Goal: Task Accomplishment & Management: Complete application form

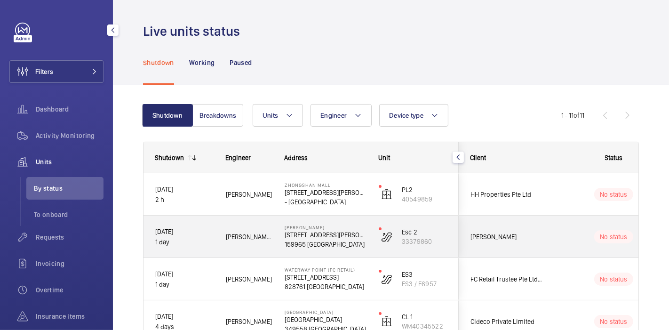
scroll to position [77, 0]
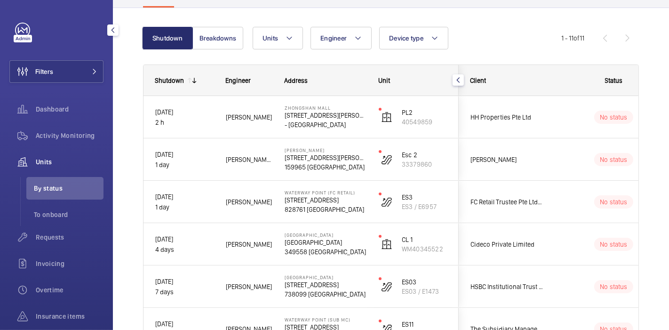
click at [74, 166] on span "Units" at bounding box center [70, 161] width 68 height 9
click at [64, 236] on span "Requests" at bounding box center [70, 236] width 68 height 9
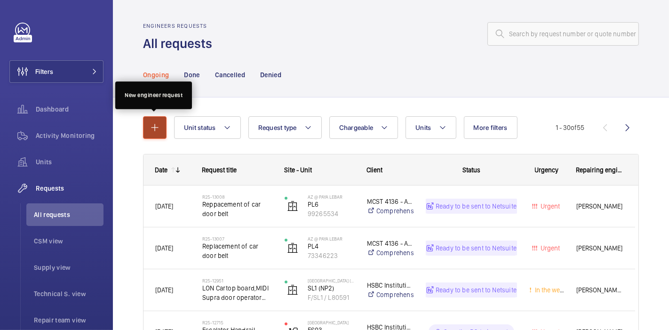
click at [154, 132] on mat-icon "button" at bounding box center [154, 127] width 11 height 11
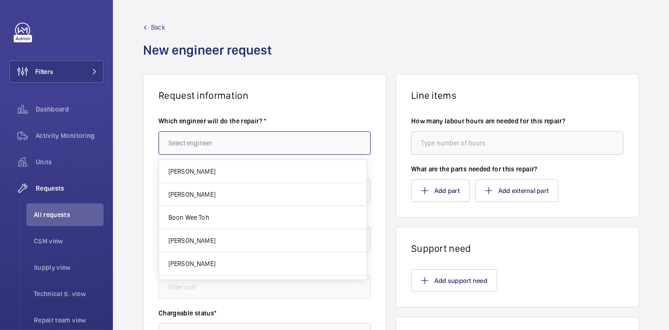
click at [201, 142] on input "text" at bounding box center [264, 143] width 212 height 24
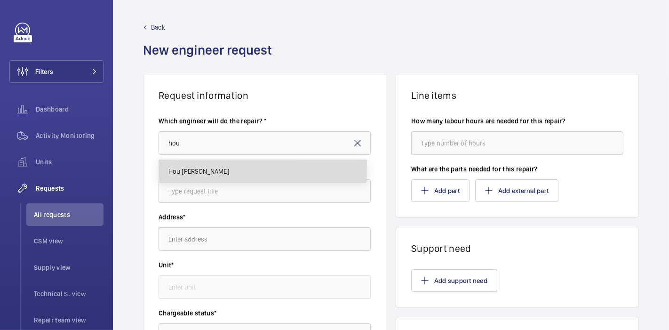
click at [212, 165] on mat-option "Hou [PERSON_NAME]" at bounding box center [262, 171] width 207 height 23
type input "Hou [PERSON_NAME]"
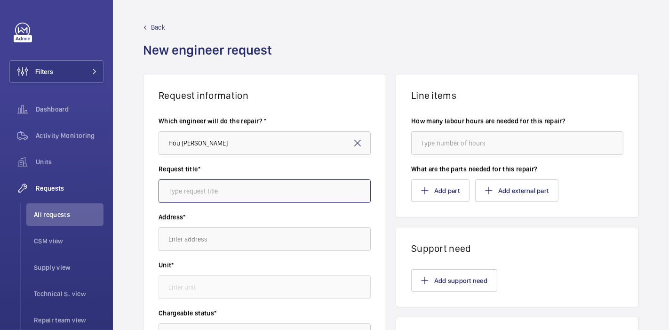
click at [215, 194] on input "text" at bounding box center [264, 191] width 212 height 24
type input "Roxy : Order guide rail oil"
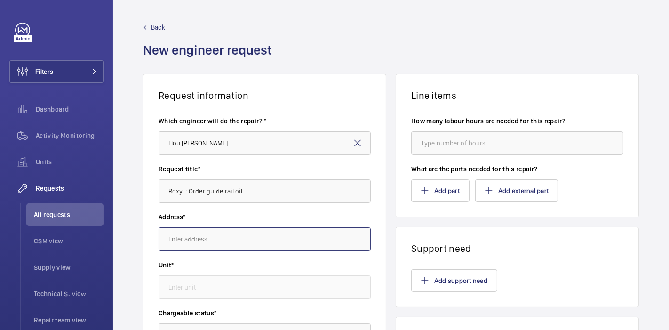
click at [224, 246] on input "text" at bounding box center [264, 239] width 212 height 24
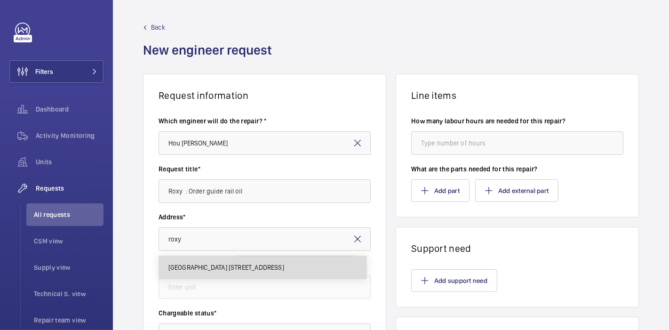
click at [242, 259] on mat-option "[GEOGRAPHIC_DATA] [STREET_ADDRESS]" at bounding box center [262, 267] width 207 height 23
type input "[GEOGRAPHIC_DATA] [STREET_ADDRESS]"
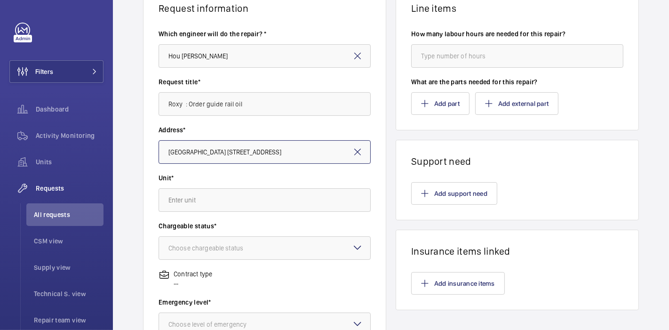
scroll to position [87, 0]
click at [249, 207] on input "text" at bounding box center [264, 200] width 212 height 24
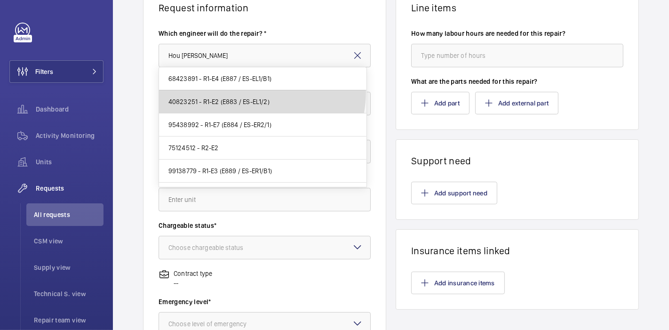
click at [254, 92] on mat-option "40823251 - R1-E2 (E883 / ES-EL1/2)" at bounding box center [262, 101] width 207 height 23
type input "40823251 - R1-E2 (E883 / ES-EL1/2)"
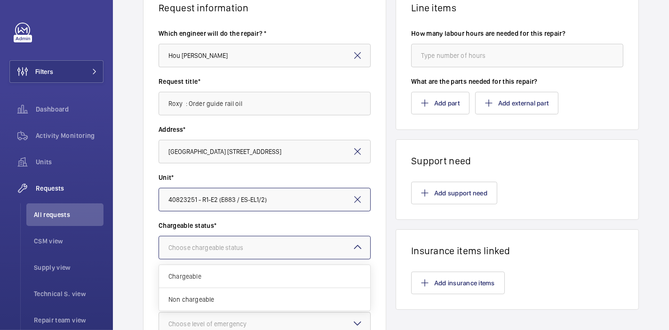
click at [250, 249] on div "Choose chargeable status" at bounding box center [217, 247] width 98 height 9
click at [259, 300] on span "Non chargeable" at bounding box center [264, 298] width 192 height 9
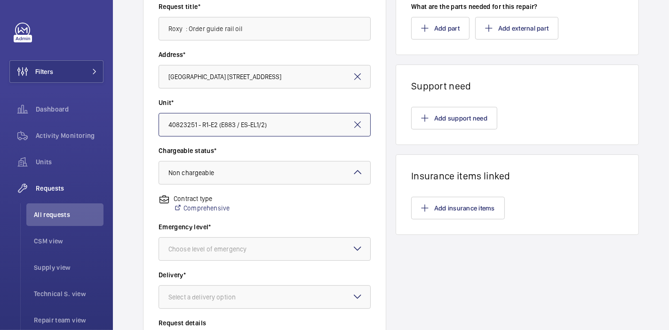
scroll to position [164, 0]
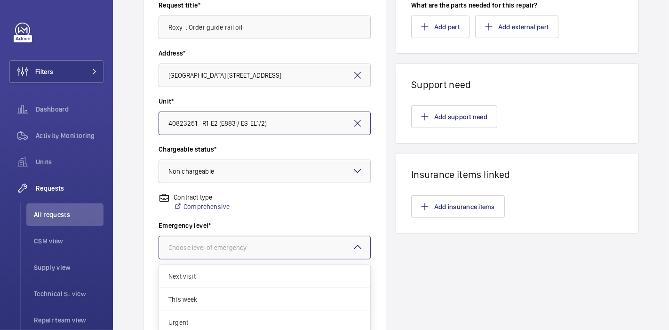
click at [261, 245] on div "Choose level of emergency" at bounding box center [219, 247] width 102 height 9
click at [267, 292] on div "This week" at bounding box center [264, 299] width 211 height 23
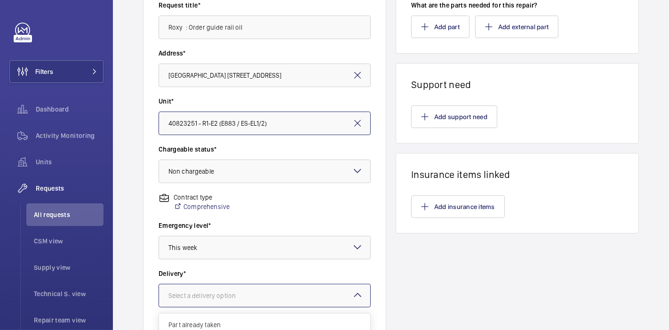
click at [269, 301] on div at bounding box center [264, 295] width 211 height 23
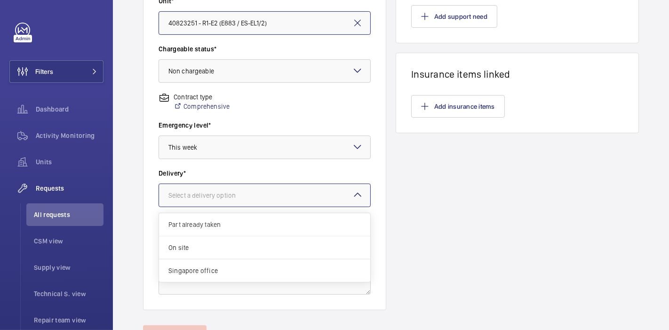
scroll to position [264, 0]
click at [275, 264] on div "Singapore office" at bounding box center [264, 270] width 211 height 23
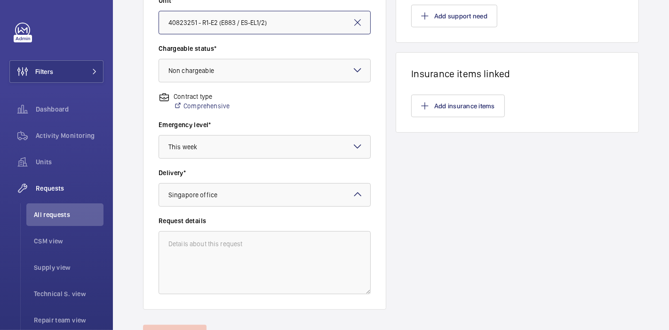
scroll to position [0, 0]
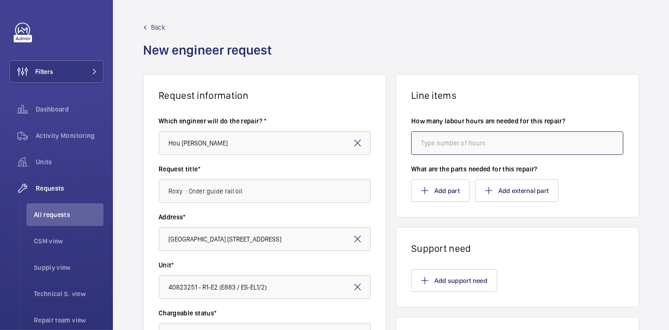
click at [422, 136] on input "number" at bounding box center [517, 143] width 212 height 24
type input "2"
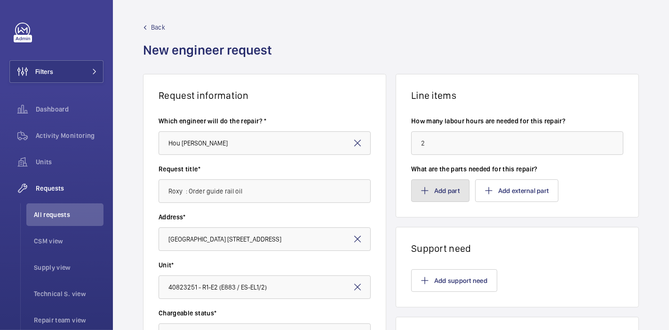
click at [435, 186] on button "Add part" at bounding box center [440, 190] width 58 height 23
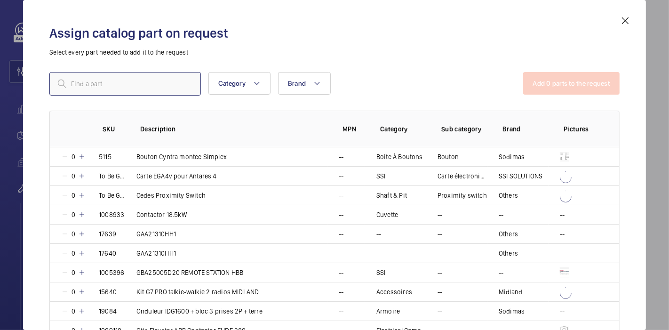
click at [177, 90] on input "text" at bounding box center [124, 84] width 151 height 24
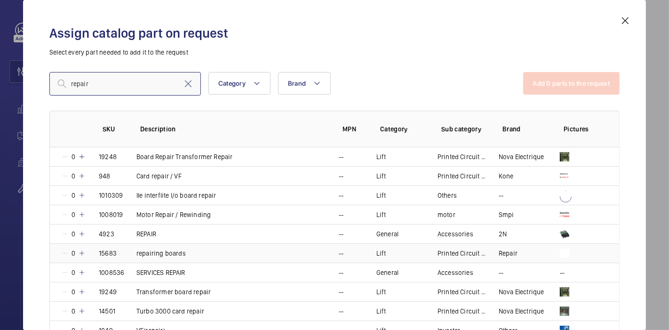
scroll to position [22, 0]
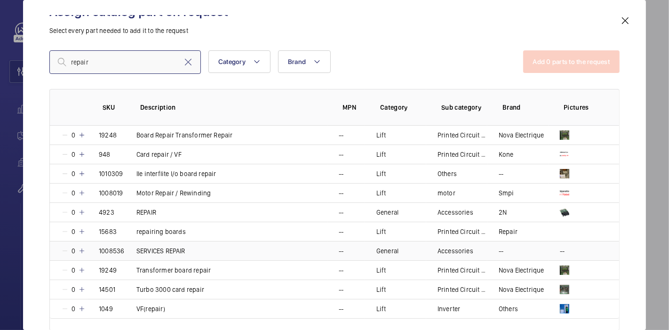
type input "repair"
click at [83, 252] on mat-icon at bounding box center [82, 251] width 8 height 8
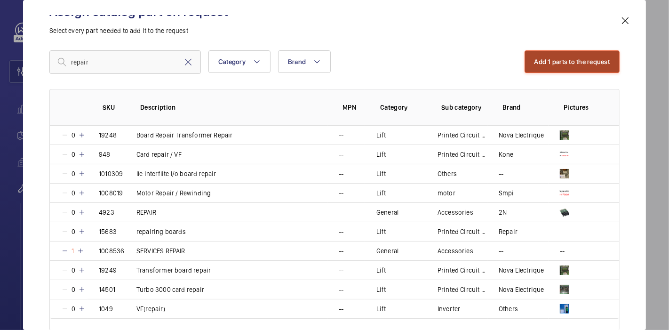
click at [524, 56] on button "Add 1 parts to the request" at bounding box center [571, 61] width 95 height 23
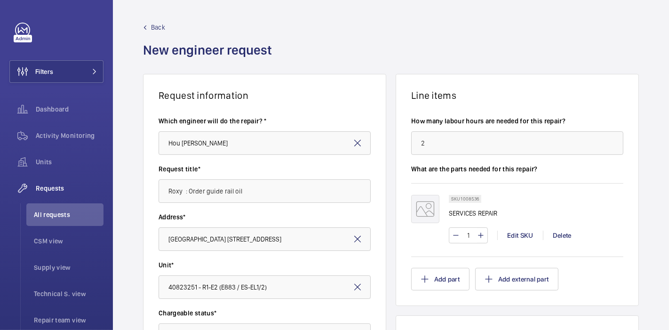
scroll to position [311, 0]
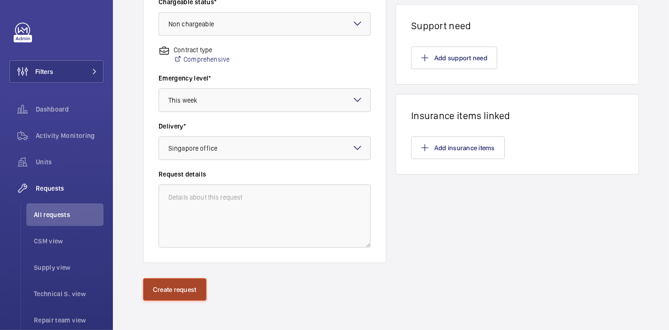
click at [186, 295] on button "Create request" at bounding box center [174, 289] width 63 height 23
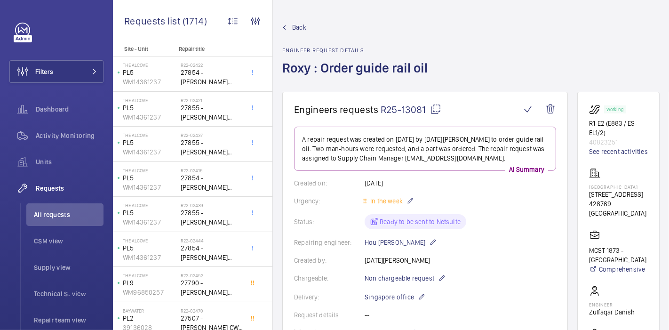
click at [433, 106] on mat-icon at bounding box center [435, 108] width 11 height 11
click at [299, 27] on span "Back" at bounding box center [299, 27] width 14 height 9
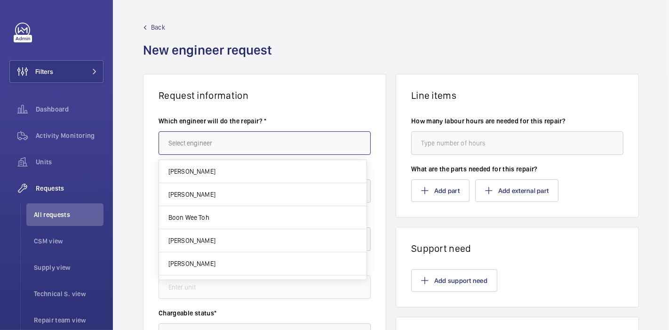
click at [179, 134] on input "text" at bounding box center [264, 143] width 212 height 24
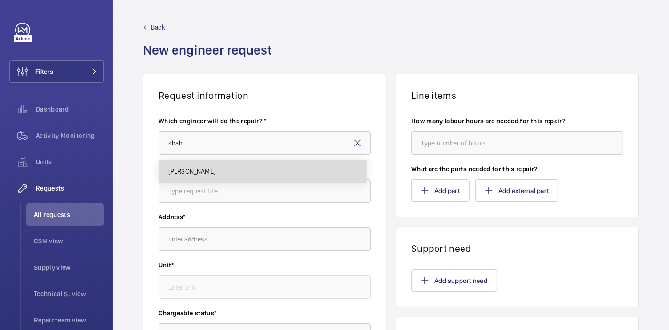
click at [200, 168] on span "[PERSON_NAME]" at bounding box center [191, 170] width 47 height 9
type input "[PERSON_NAME]"
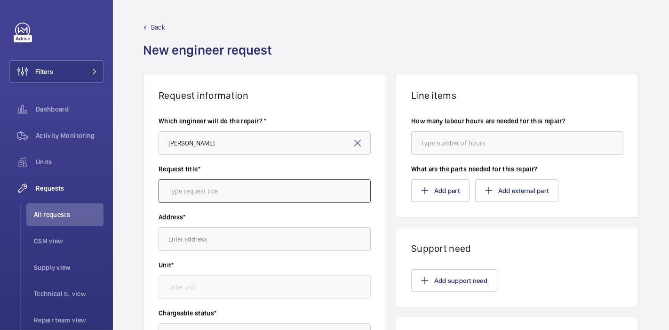
click at [213, 200] on input "text" at bounding box center [264, 191] width 212 height 24
type input "Repair : Main rope replacement"
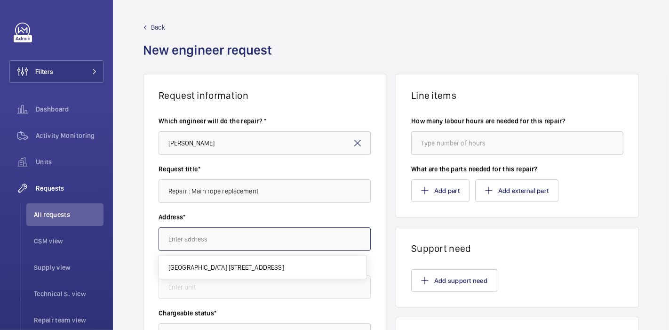
click at [223, 233] on input "text" at bounding box center [264, 239] width 212 height 24
type input "a"
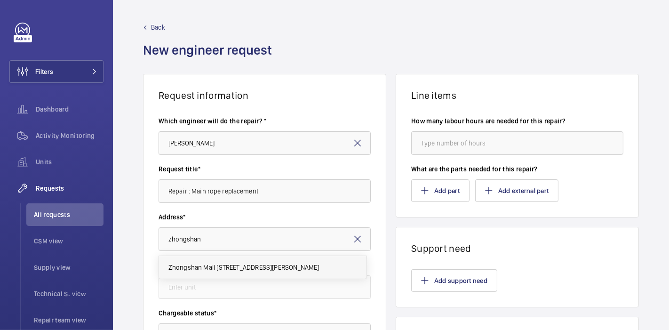
click at [241, 260] on mat-option "Zhongshan Mall [STREET_ADDRESS][PERSON_NAME]" at bounding box center [262, 267] width 207 height 23
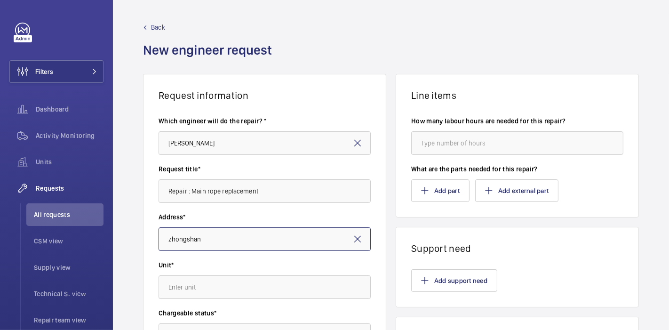
type input "Zhongshan Mall [STREET_ADDRESS][PERSON_NAME]"
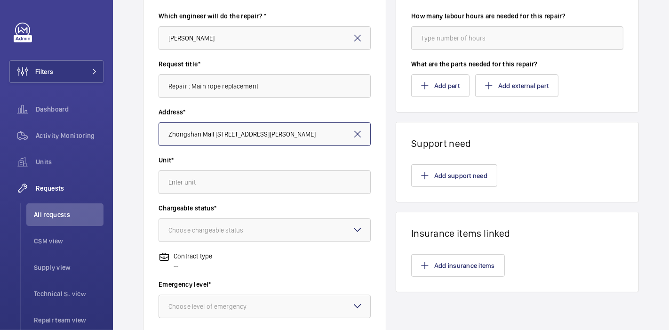
scroll to position [105, 0]
click at [242, 178] on input "text" at bounding box center [264, 182] width 212 height 24
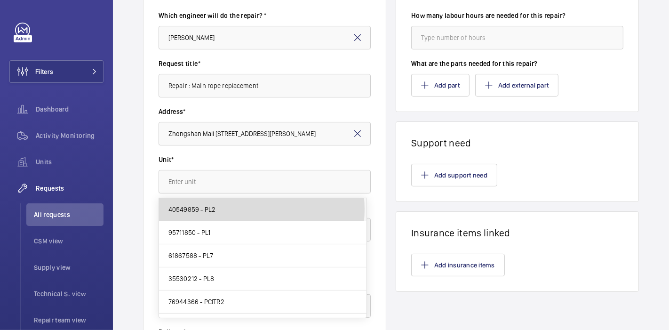
click at [243, 209] on mat-option "40549859 - PL2" at bounding box center [262, 209] width 207 height 23
type input "40549859 - PL2"
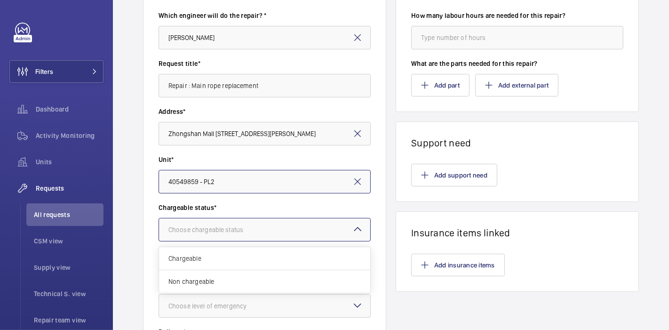
click at [245, 236] on div at bounding box center [264, 229] width 211 height 23
click at [246, 249] on div "Chargeable" at bounding box center [264, 258] width 211 height 23
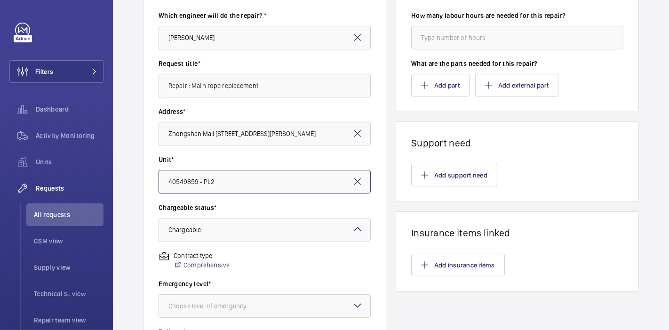
scroll to position [250, 0]
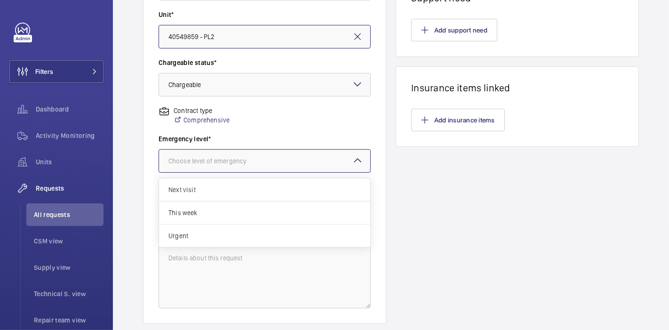
click at [250, 161] on div "Choose level of emergency" at bounding box center [219, 160] width 102 height 9
click at [248, 209] on span "This week" at bounding box center [264, 212] width 192 height 9
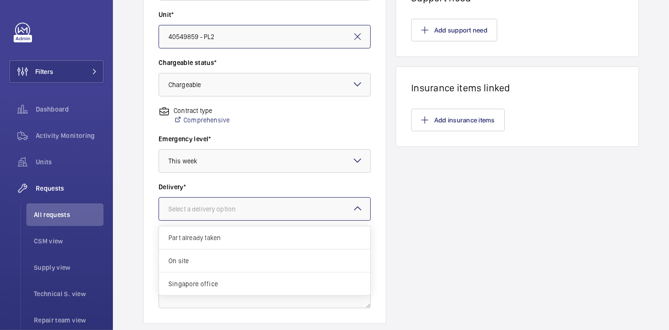
click at [248, 209] on div "Select a delivery option" at bounding box center [213, 208] width 91 height 9
click at [250, 264] on span "On site" at bounding box center [264, 260] width 192 height 9
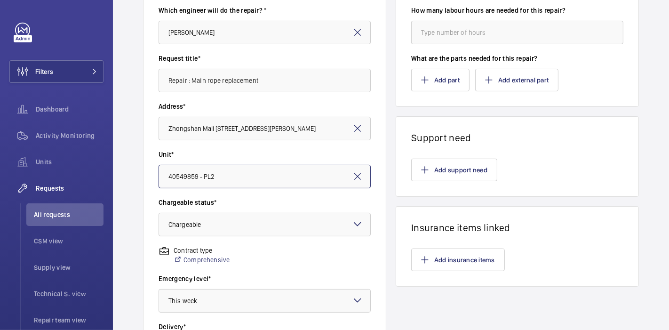
scroll to position [114, 0]
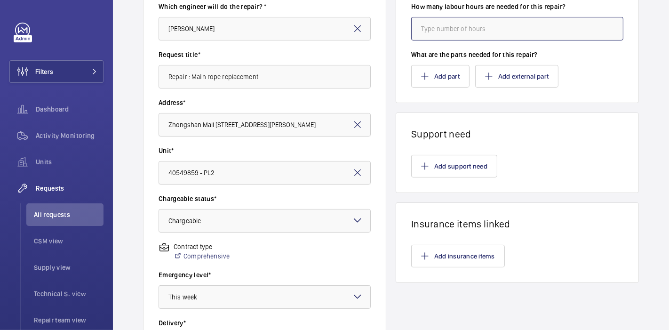
click at [437, 24] on input "number" at bounding box center [517, 29] width 212 height 24
type input "8"
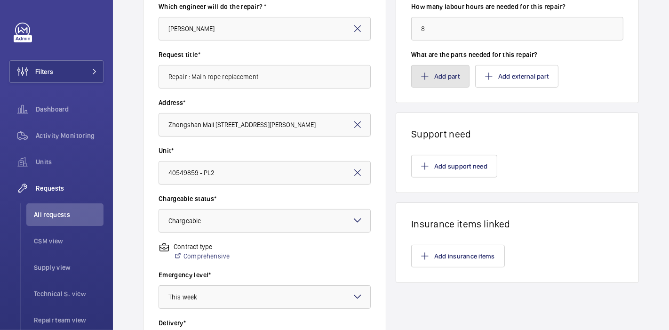
click at [439, 78] on button "Add part" at bounding box center [440, 76] width 58 height 23
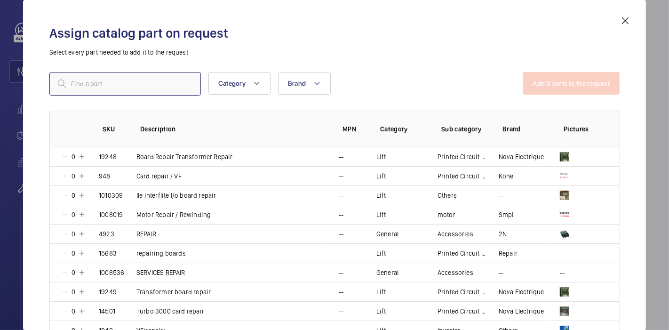
click at [159, 80] on input "text" at bounding box center [124, 84] width 151 height 24
type input "repair"
click at [84, 271] on mat-icon at bounding box center [82, 272] width 8 height 8
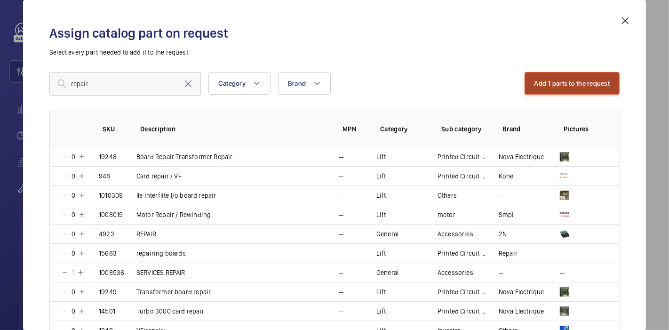
click at [524, 80] on button "Add 1 parts to the request" at bounding box center [571, 83] width 95 height 23
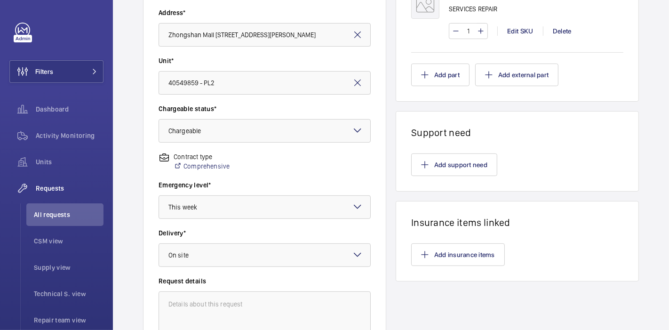
scroll to position [311, 0]
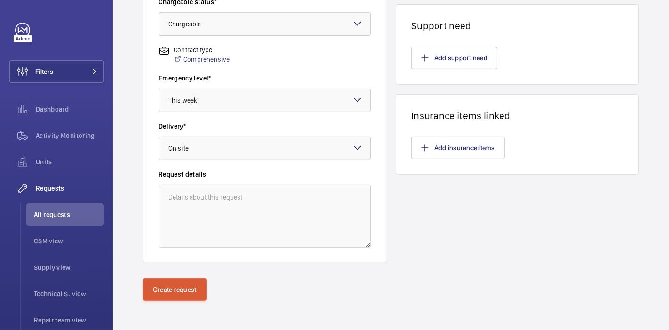
click at [169, 300] on div "Create request" at bounding box center [391, 304] width 556 height 53
click at [179, 285] on button "Create request" at bounding box center [174, 289] width 63 height 23
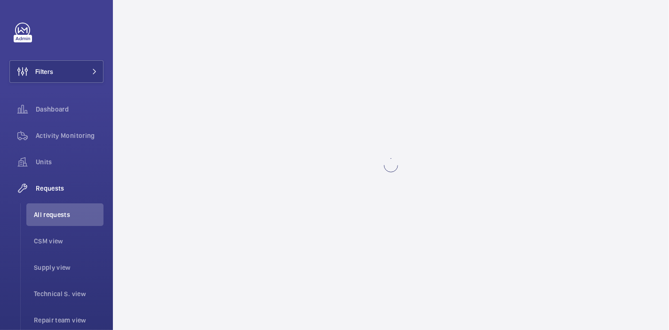
scroll to position [0, 0]
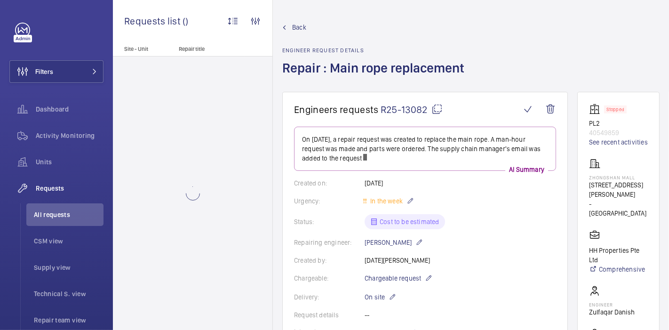
click at [438, 108] on mat-icon at bounding box center [436, 108] width 11 height 11
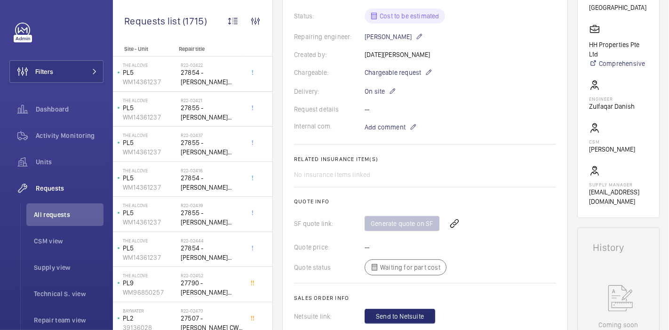
scroll to position [212, 0]
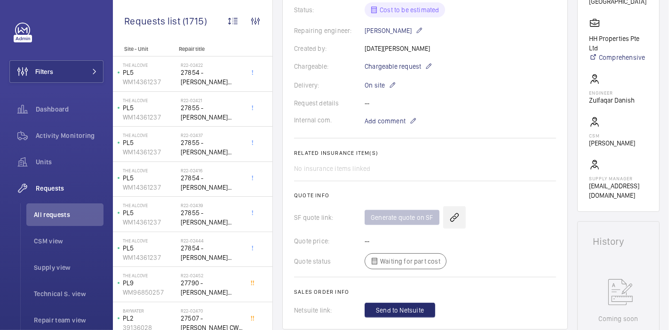
click at [448, 216] on wm-front-icon-button at bounding box center [454, 217] width 23 height 23
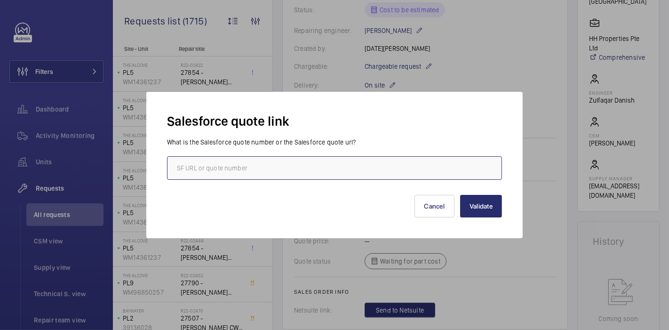
click at [411, 167] on input "text" at bounding box center [334, 168] width 335 height 24
paste input "00022861"
type input "00022861"
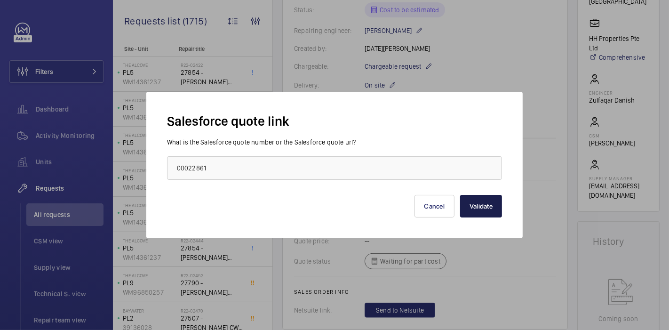
click at [491, 212] on button "Validate" at bounding box center [481, 206] width 42 height 23
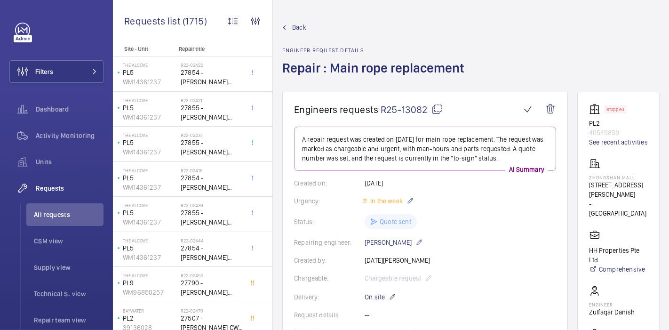
click at [303, 30] on span "Back" at bounding box center [299, 27] width 14 height 9
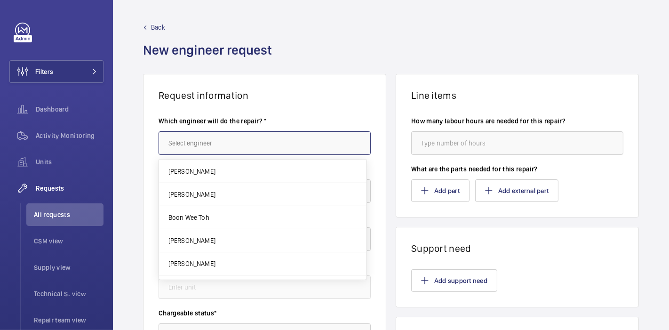
click at [283, 132] on input "text" at bounding box center [264, 143] width 212 height 24
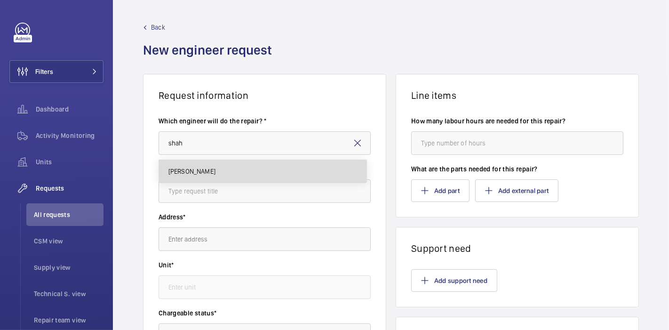
click at [290, 166] on mat-option "[PERSON_NAME]" at bounding box center [262, 171] width 207 height 23
type input "[PERSON_NAME]"
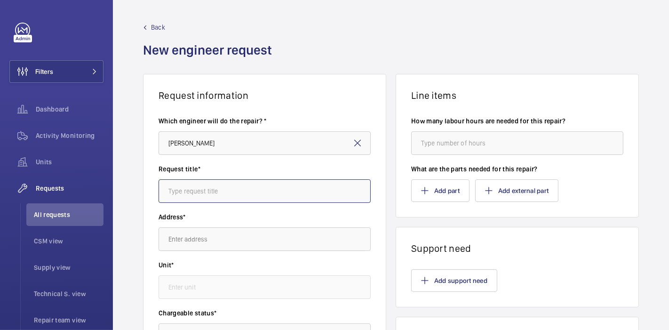
click at [294, 191] on input "text" at bounding box center [264, 191] width 212 height 24
type input "R"
type input "Main rope replacement : Ropes order"
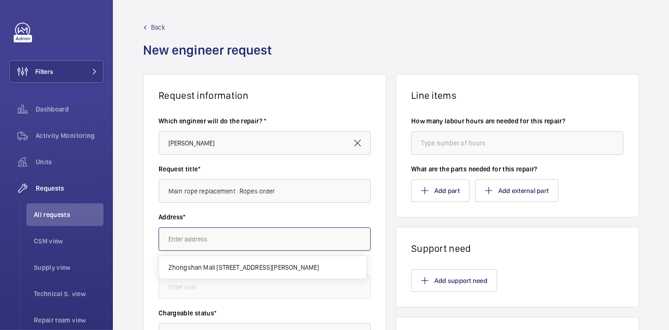
click at [303, 237] on input "text" at bounding box center [264, 239] width 212 height 24
click at [309, 262] on mat-option "Zhongshan Mall [STREET_ADDRESS][PERSON_NAME]" at bounding box center [262, 267] width 207 height 23
type input "Zhongshan Mall [STREET_ADDRESS][PERSON_NAME]"
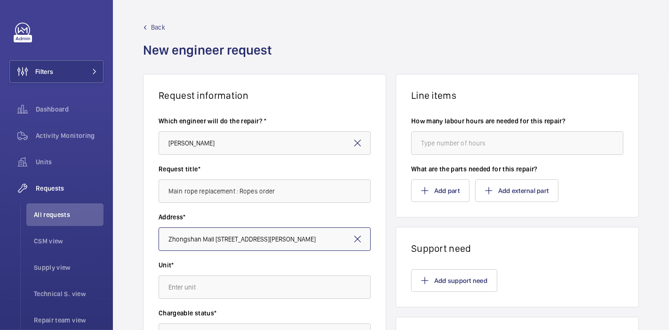
scroll to position [118, 0]
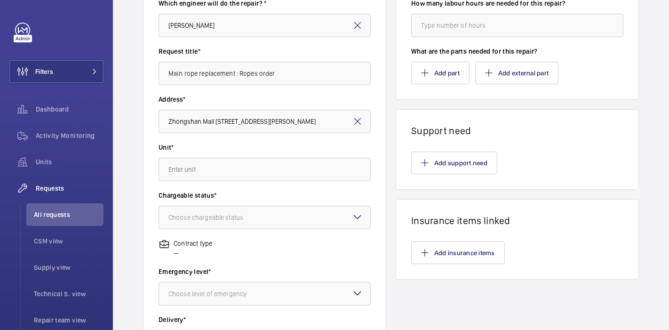
drag, startPoint x: 304, startPoint y: 156, endPoint x: 306, endPoint y: 165, distance: 9.2
click at [306, 165] on wm-front-autocomplete-dropdown-select "Unit*" at bounding box center [264, 161] width 212 height 39
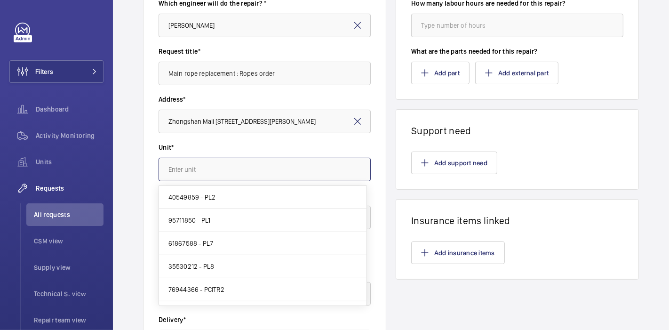
click at [306, 165] on input "text" at bounding box center [264, 169] width 212 height 24
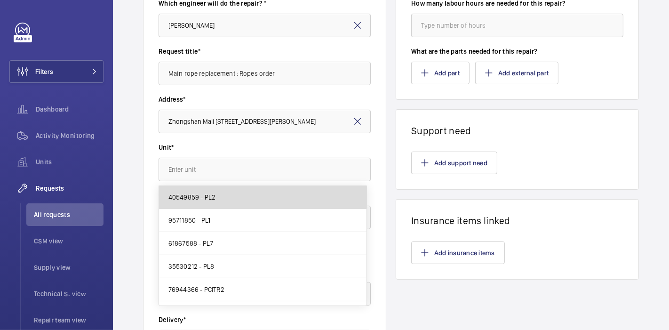
click at [302, 199] on mat-option "40549859 - PL2" at bounding box center [262, 197] width 207 height 23
type input "40549859 - PL2"
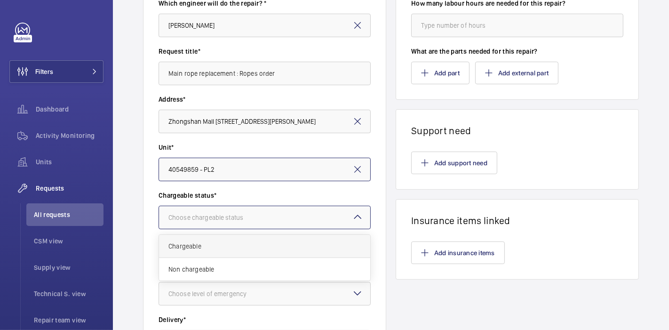
drag, startPoint x: 302, startPoint y: 213, endPoint x: 299, endPoint y: 238, distance: 25.1
click at [299, 229] on ng-select "Choose chargeable status Chargeable Non chargeable" at bounding box center [264, 217] width 212 height 24
click at [299, 238] on div "Chargeable" at bounding box center [264, 246] width 211 height 23
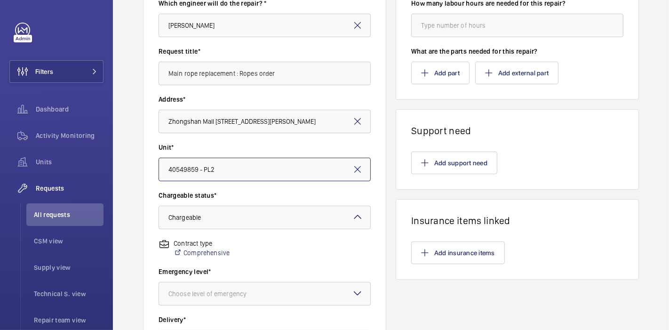
scroll to position [241, 0]
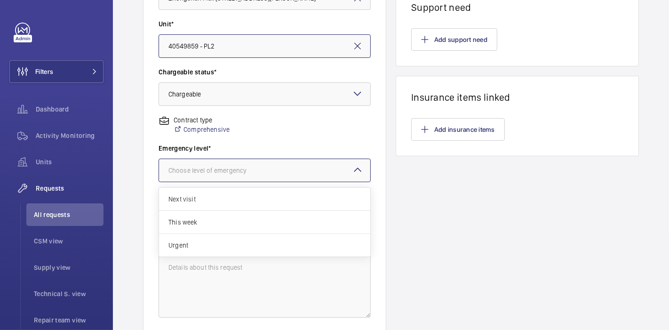
click at [311, 169] on div at bounding box center [264, 170] width 211 height 23
click at [309, 198] on span "Next visit" at bounding box center [264, 198] width 192 height 9
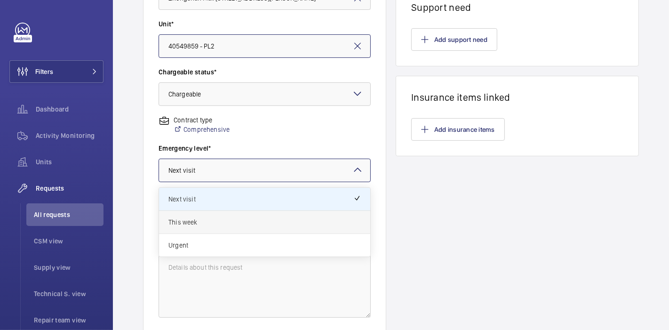
drag, startPoint x: 310, startPoint y: 160, endPoint x: 302, endPoint y: 217, distance: 57.4
click at [302, 182] on ng-select "Choose level of emergency × Next visit × Next visit This week Urgent" at bounding box center [264, 170] width 212 height 24
click at [302, 217] on span "This week" at bounding box center [264, 221] width 192 height 9
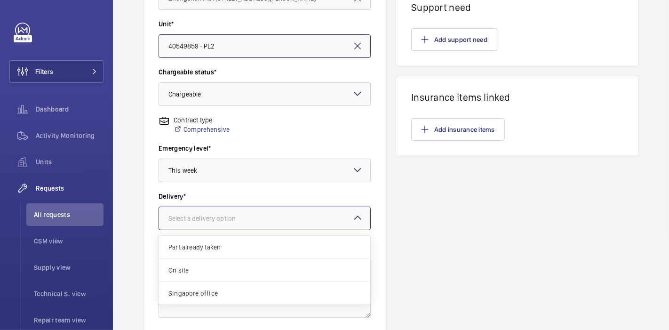
click at [302, 217] on div at bounding box center [264, 218] width 211 height 23
click at [307, 275] on div "On site" at bounding box center [264, 270] width 211 height 23
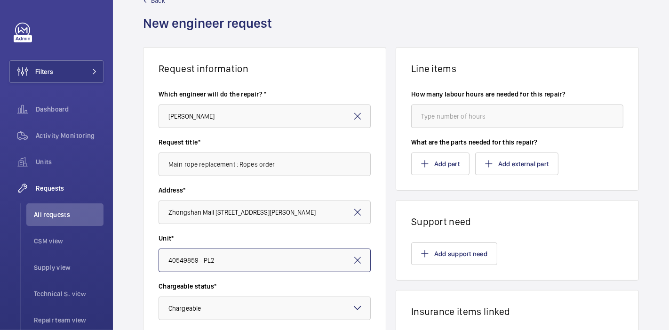
scroll to position [14, 0]
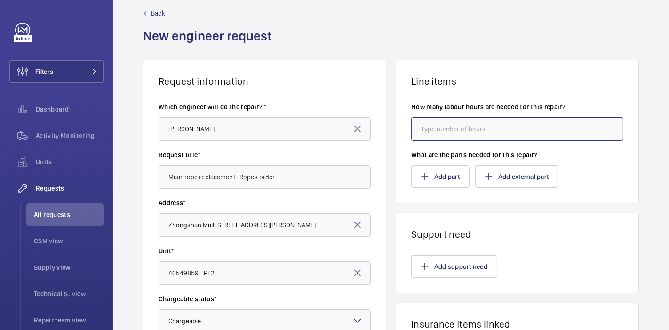
click at [419, 136] on input "number" at bounding box center [517, 129] width 212 height 24
type input "8"
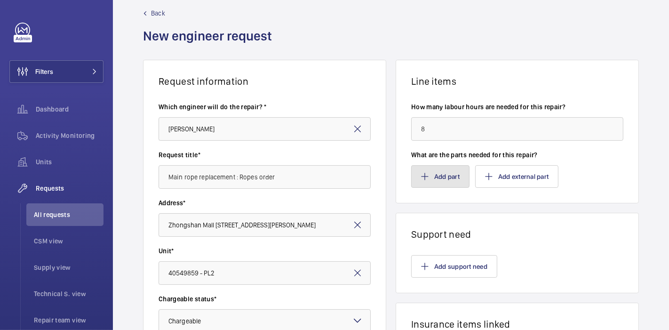
click at [438, 167] on button "Add part" at bounding box center [440, 176] width 58 height 23
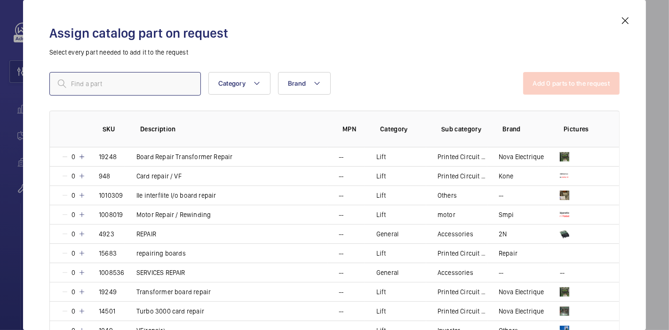
click at [189, 84] on input "text" at bounding box center [124, 84] width 151 height 24
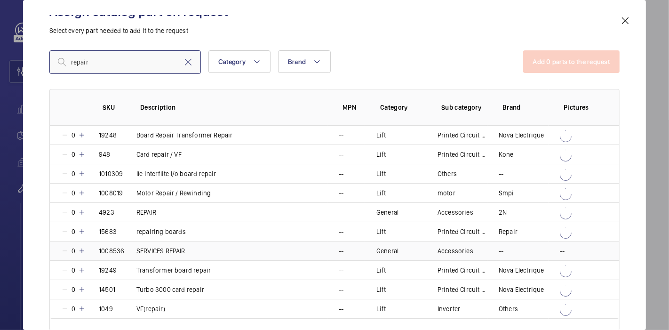
type input "repair"
click at [79, 249] on mat-icon at bounding box center [82, 251] width 8 height 8
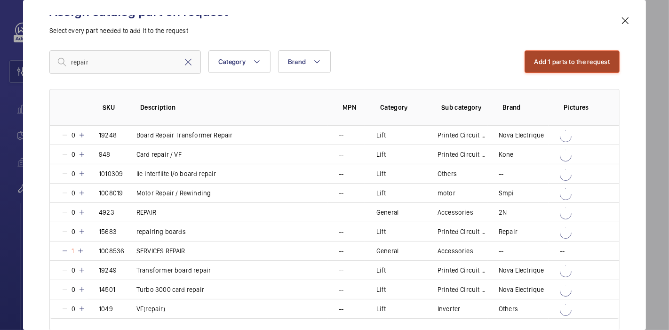
click at [533, 56] on button "Add 1 parts to the request" at bounding box center [571, 61] width 95 height 23
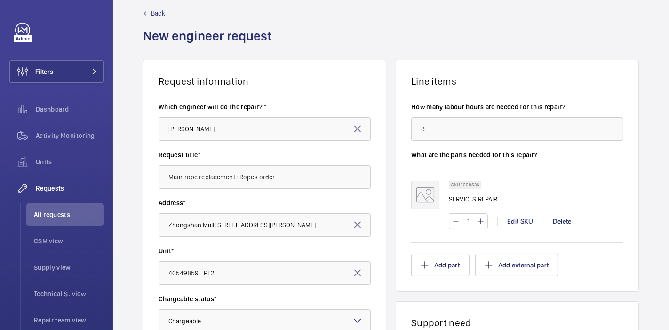
scroll to position [310, 0]
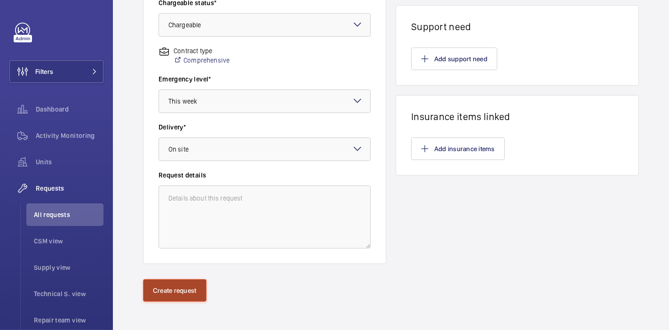
click at [177, 280] on button "Create request" at bounding box center [174, 290] width 63 height 23
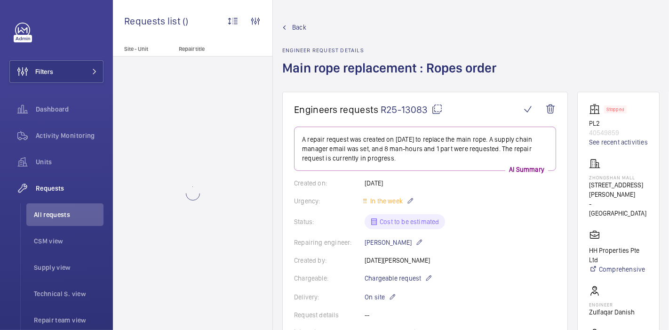
scroll to position [181, 0]
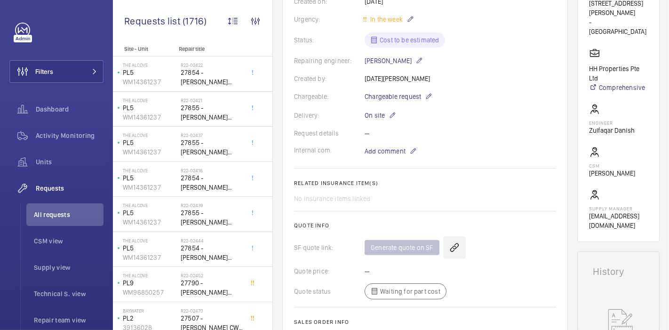
click at [452, 250] on wm-front-icon-button at bounding box center [454, 247] width 23 height 23
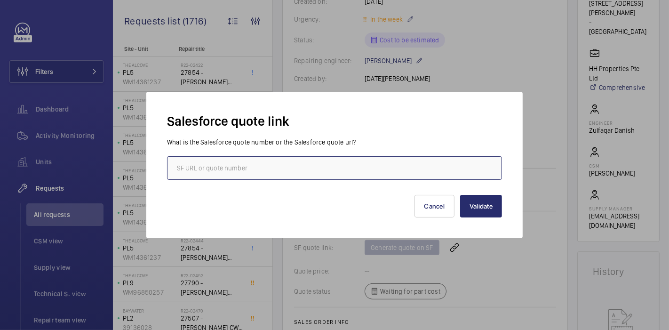
click at [414, 158] on input "text" at bounding box center [334, 168] width 335 height 24
paste input "00022861"
type input "00022861"
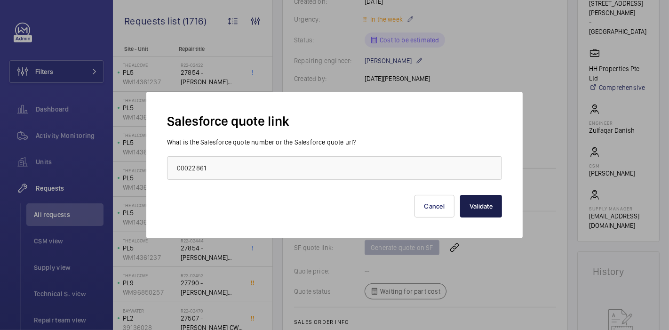
click at [483, 206] on button "Validate" at bounding box center [481, 206] width 42 height 23
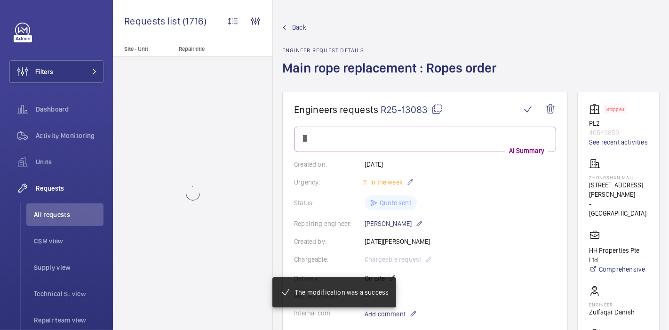
click at [433, 112] on mat-icon at bounding box center [436, 108] width 11 height 11
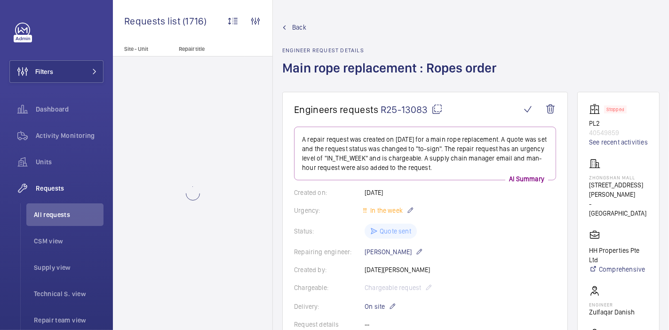
click at [433, 112] on mat-icon at bounding box center [436, 108] width 11 height 11
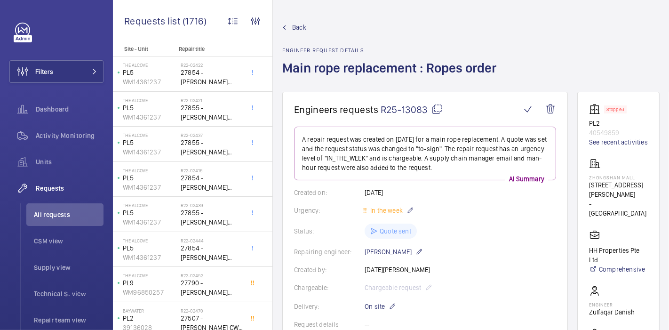
click at [302, 26] on span "Back" at bounding box center [299, 27] width 14 height 9
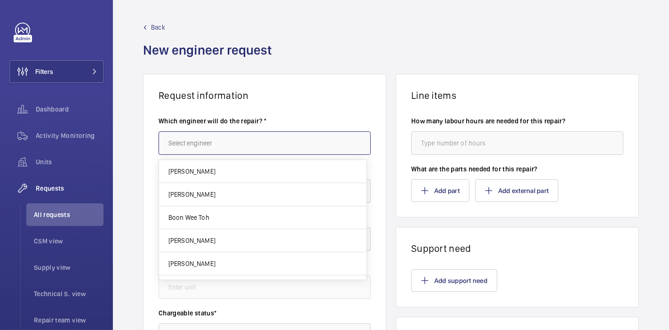
click at [270, 134] on input "text" at bounding box center [264, 143] width 212 height 24
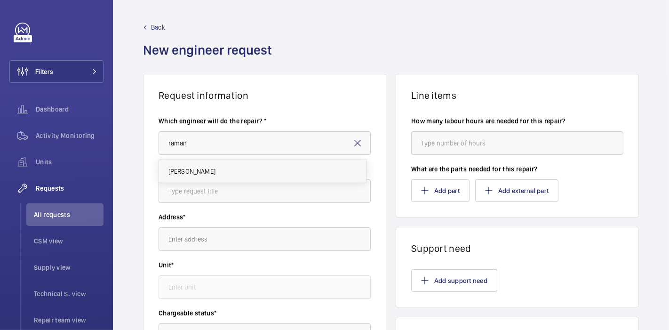
click at [274, 172] on mat-option "[PERSON_NAME]" at bounding box center [262, 171] width 207 height 23
type input "[PERSON_NAME]"
click at [254, 190] on input "text" at bounding box center [264, 191] width 212 height 24
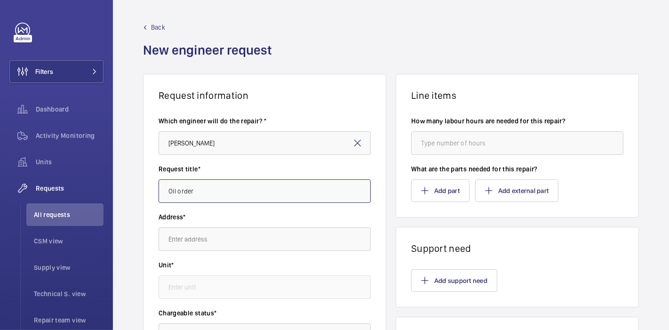
type input "Oil order"
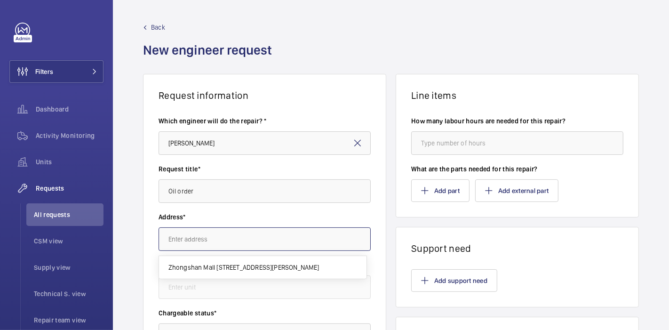
click at [262, 240] on input "text" at bounding box center [264, 239] width 212 height 24
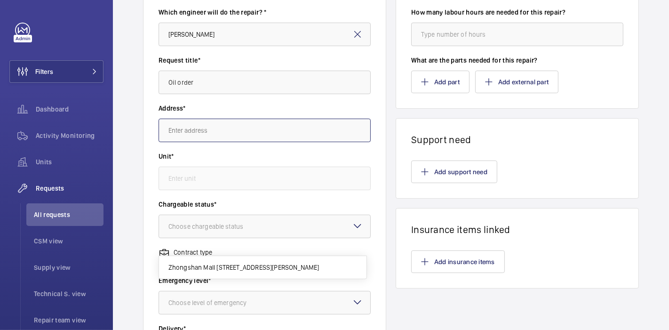
scroll to position [110, 0]
click at [258, 138] on input "text" at bounding box center [264, 130] width 212 height 24
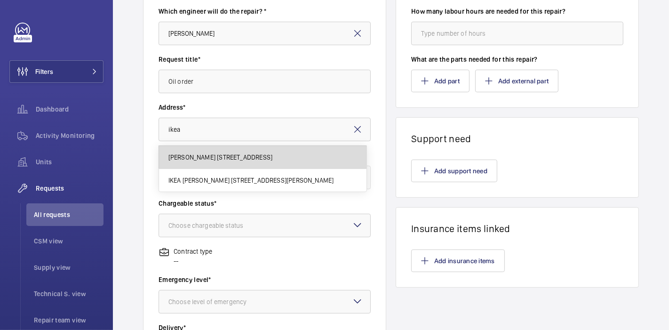
click at [259, 155] on span "[PERSON_NAME] [STREET_ADDRESS]" at bounding box center [220, 156] width 104 height 9
type input "[PERSON_NAME] [STREET_ADDRESS]"
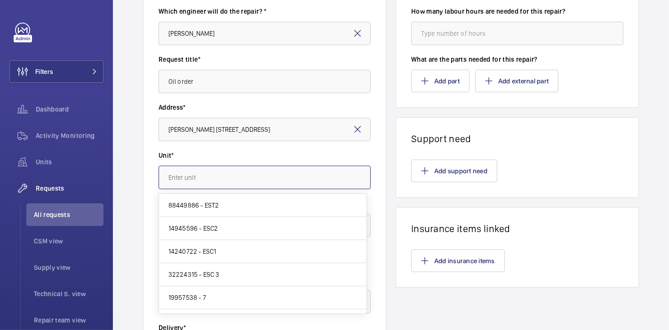
click at [259, 172] on input "text" at bounding box center [264, 177] width 212 height 24
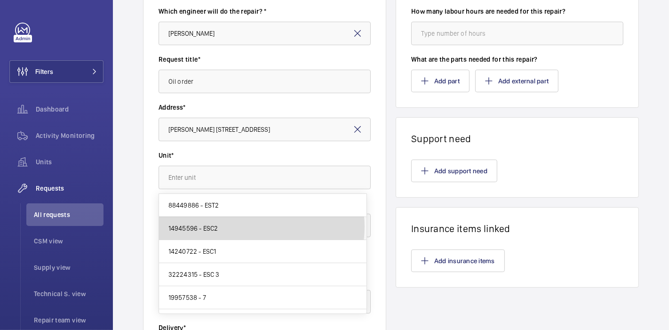
click at [253, 226] on mat-option "14945596 - ESC2" at bounding box center [262, 228] width 207 height 23
type input "14945596 - ESC2"
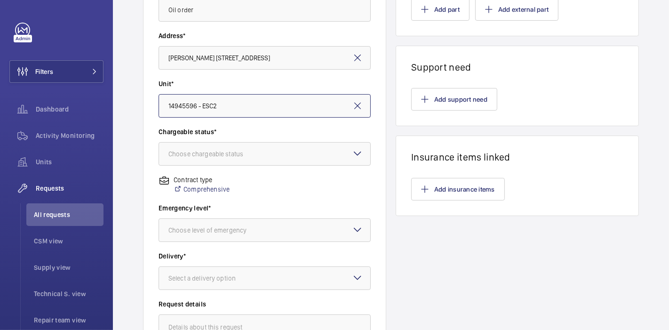
scroll to position [181, 0]
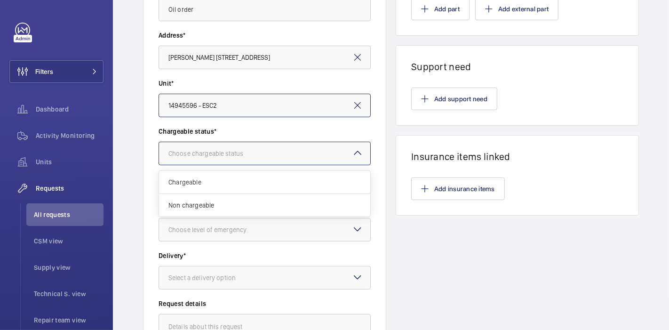
click at [251, 145] on div at bounding box center [264, 153] width 211 height 23
click at [248, 205] on div "Non chargeable" at bounding box center [264, 205] width 211 height 23
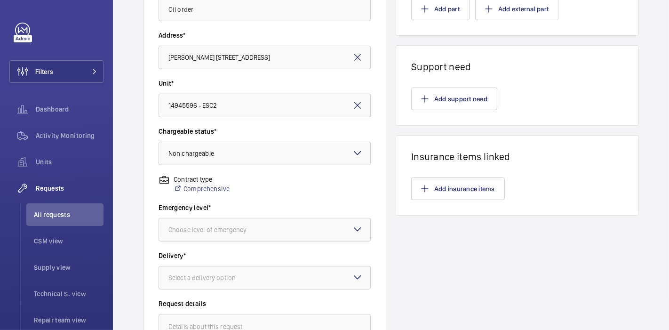
click at [248, 205] on label "Emergency level*" at bounding box center [264, 207] width 212 height 9
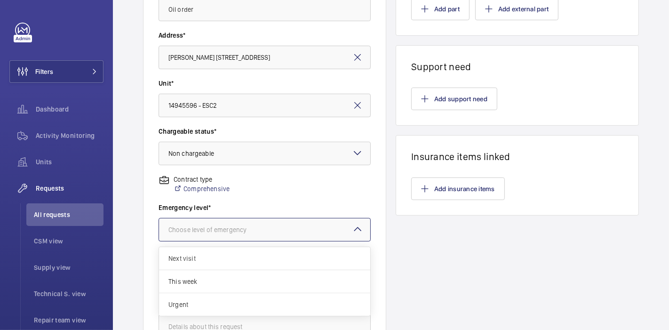
click at [260, 226] on div "Choose level of emergency" at bounding box center [219, 229] width 102 height 9
click at [263, 283] on span "This week" at bounding box center [264, 280] width 192 height 9
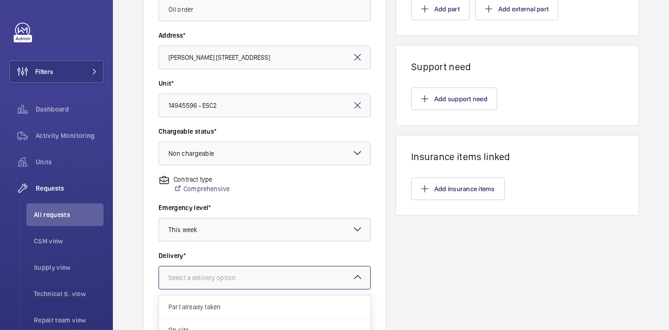
click at [263, 283] on div at bounding box center [264, 277] width 211 height 23
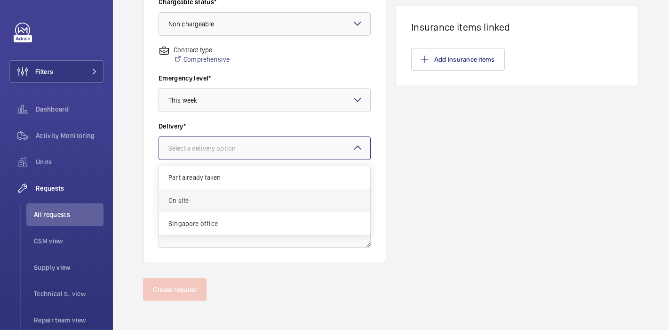
click at [264, 193] on div "On site" at bounding box center [264, 200] width 211 height 23
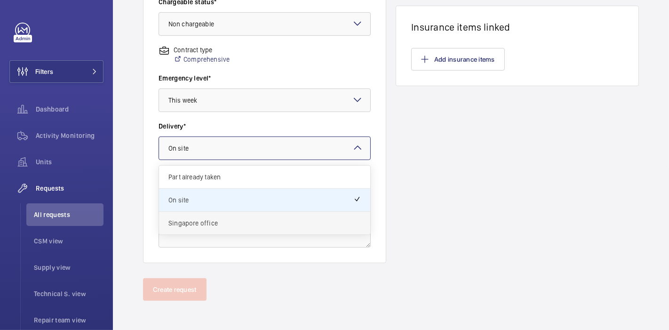
drag, startPoint x: 280, startPoint y: 150, endPoint x: 278, endPoint y: 213, distance: 63.5
click at [278, 160] on ng-select "Select a delivery option × On site × Part already taken On site [GEOGRAPHIC_DAT…" at bounding box center [264, 148] width 212 height 24
click at [278, 213] on div "Singapore office" at bounding box center [264, 223] width 211 height 23
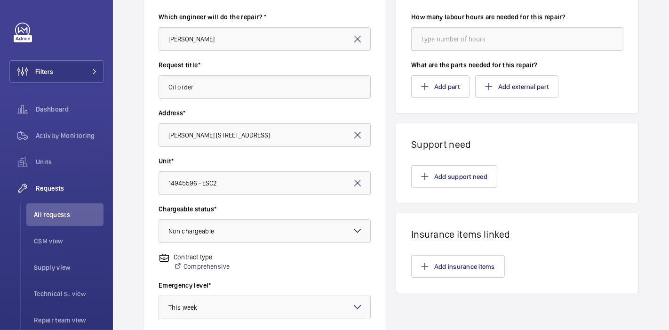
scroll to position [0, 0]
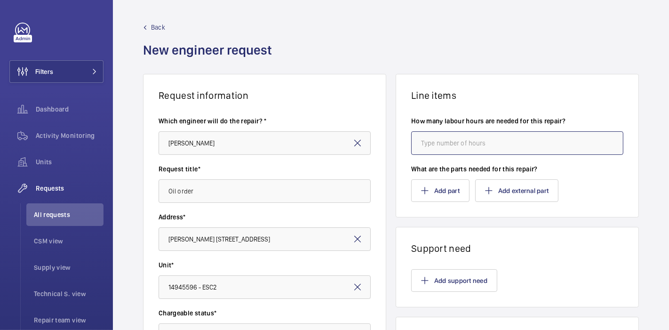
click at [433, 146] on input "number" at bounding box center [517, 143] width 212 height 24
type input "2"
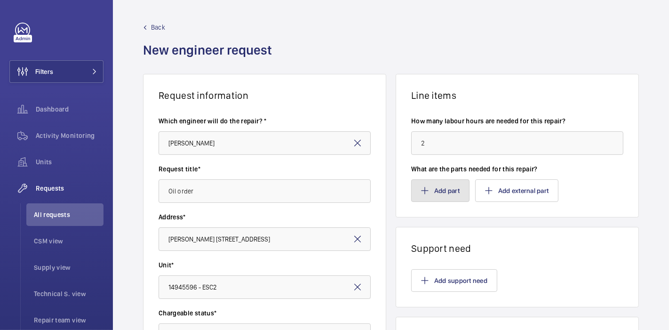
click at [440, 185] on button "Add part" at bounding box center [440, 190] width 58 height 23
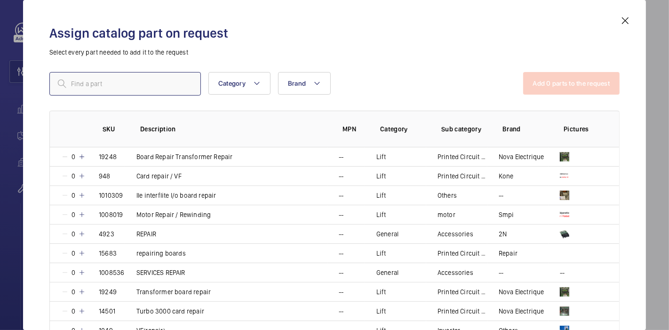
click at [179, 85] on input "text" at bounding box center [124, 84] width 151 height 24
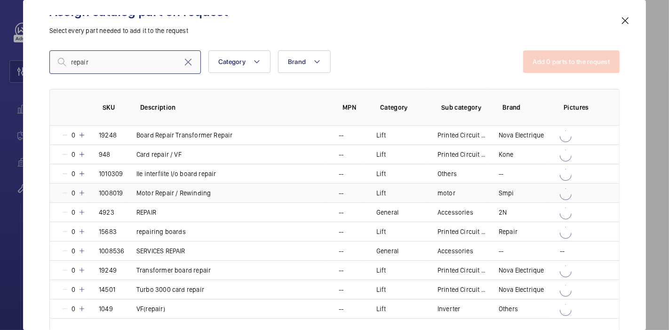
scroll to position [14, 0]
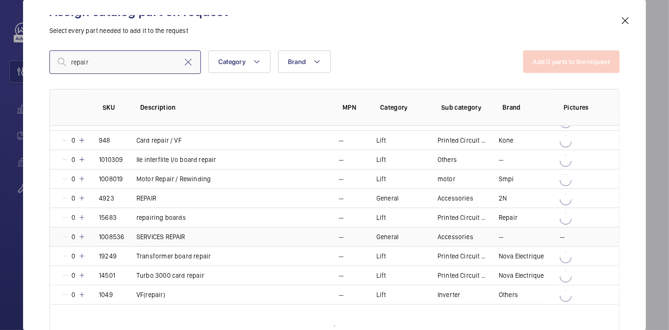
type input "repair"
click at [82, 235] on mat-icon at bounding box center [82, 237] width 8 height 8
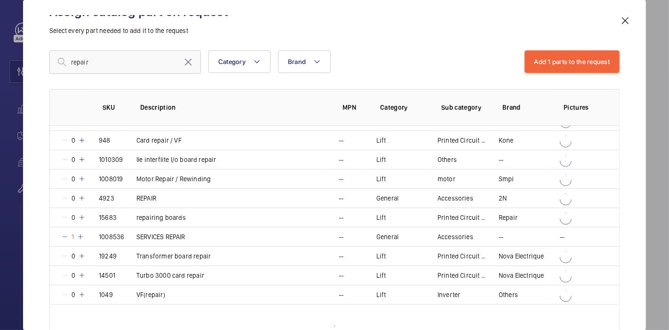
scroll to position [0, 0]
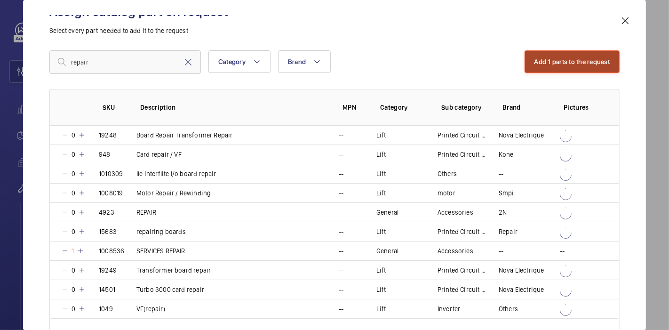
click at [548, 55] on button "Add 1 parts to the request" at bounding box center [571, 61] width 95 height 23
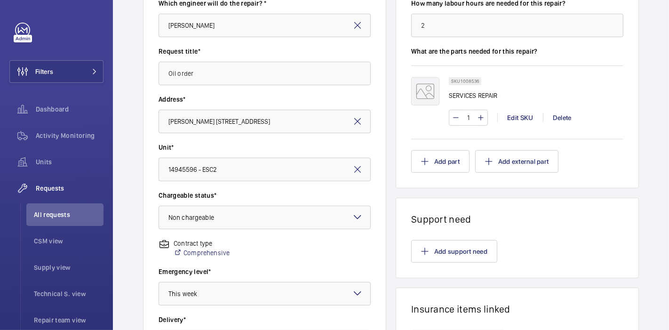
click at [384, 197] on div "Request information Which engineer will do the repair? * [PERSON_NAME] Request …" at bounding box center [391, 213] width 556 height 515
click at [385, 188] on div "Request information Which engineer will do the repair? * [PERSON_NAME] Request …" at bounding box center [391, 213] width 556 height 515
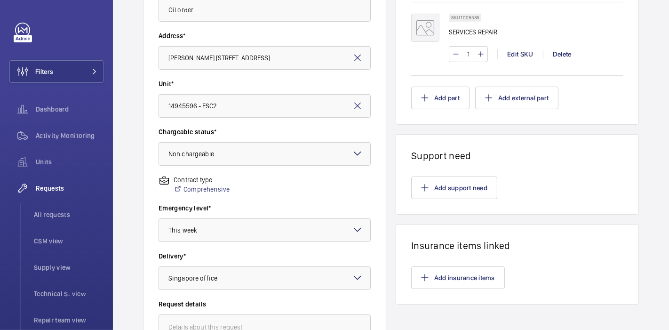
scroll to position [311, 0]
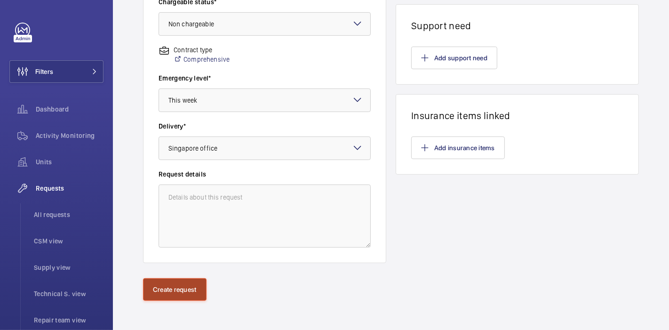
click at [172, 284] on button "Create request" at bounding box center [174, 289] width 63 height 23
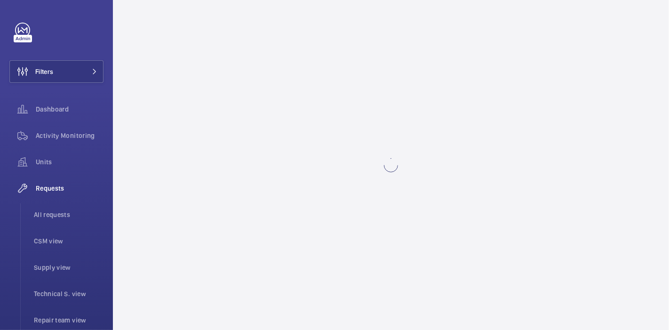
scroll to position [0, 0]
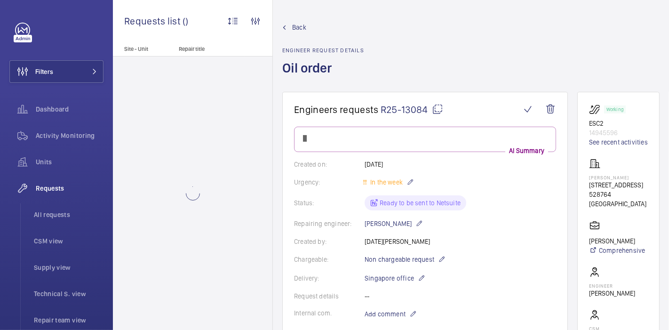
click at [437, 107] on mat-icon at bounding box center [437, 108] width 11 height 11
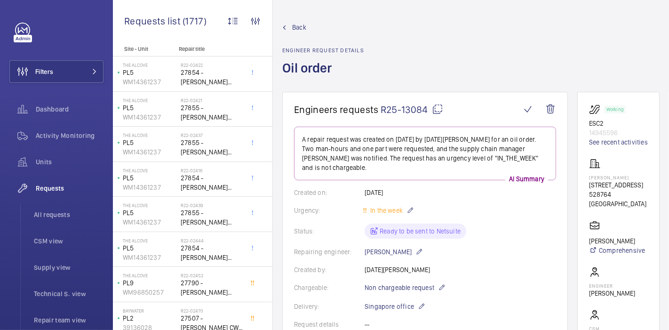
click at [293, 29] on span "Back" at bounding box center [299, 27] width 14 height 9
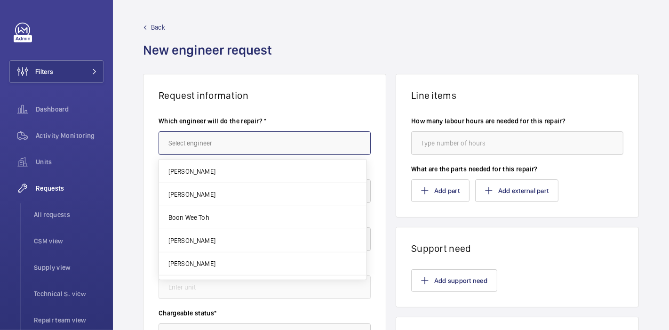
click at [215, 147] on input "text" at bounding box center [264, 143] width 212 height 24
click at [216, 147] on input "silversea" at bounding box center [264, 143] width 212 height 24
type input "s"
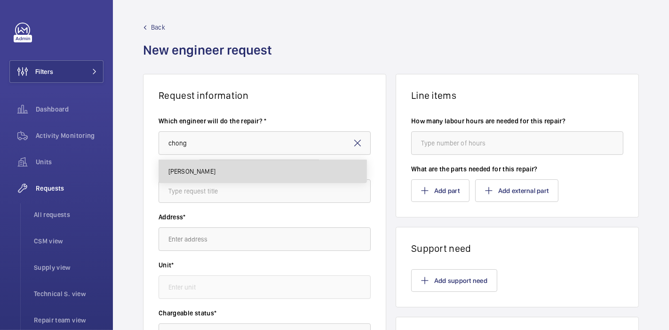
click at [223, 165] on mat-option "[PERSON_NAME]" at bounding box center [262, 171] width 207 height 23
type input "[PERSON_NAME]"
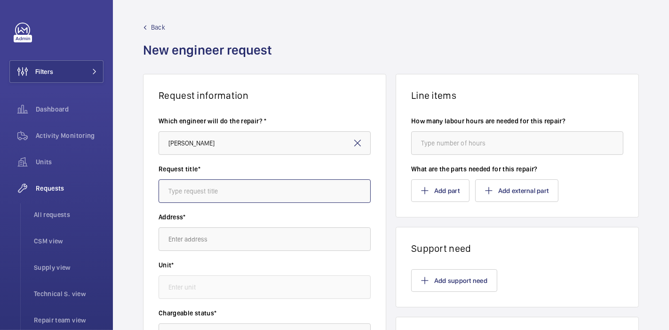
click at [236, 186] on input "text" at bounding box center [264, 191] width 212 height 24
type input "S"
type input "oil order"
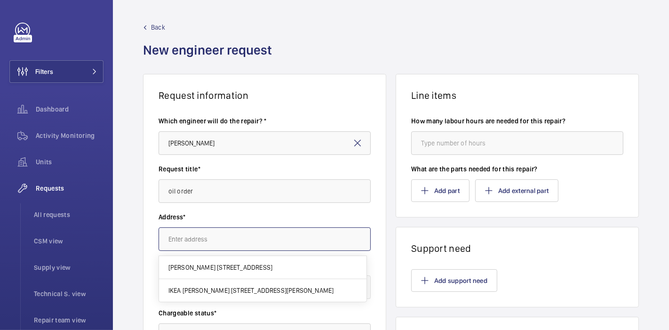
click at [244, 236] on input "text" at bounding box center [264, 239] width 212 height 24
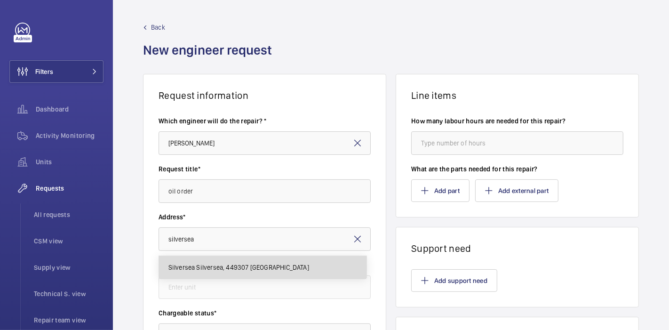
click at [247, 264] on span "Silversea Silversea, 449307 [GEOGRAPHIC_DATA]" at bounding box center [238, 266] width 141 height 9
type input "Silversea Silversea, 449307 [GEOGRAPHIC_DATA]"
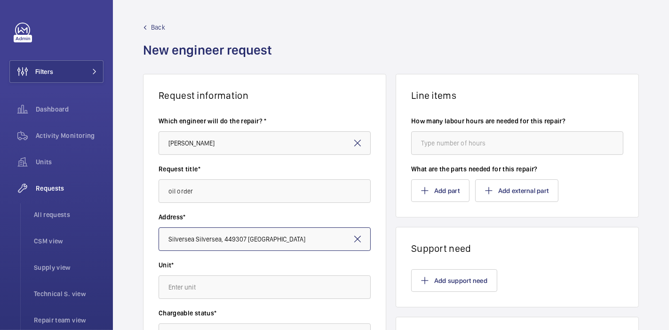
scroll to position [127, 0]
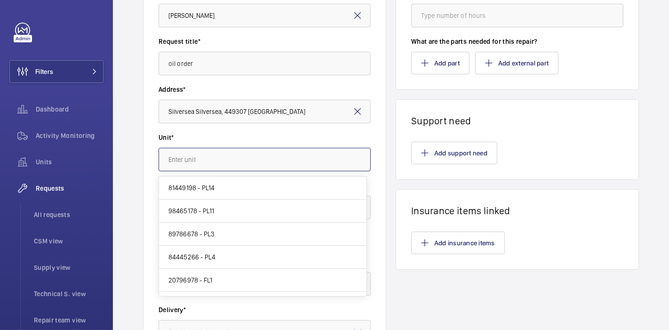
click at [202, 163] on input "text" at bounding box center [264, 160] width 212 height 24
click at [215, 218] on mat-option "98465178 - PL11" at bounding box center [262, 210] width 207 height 23
type input "98465178 - PL11"
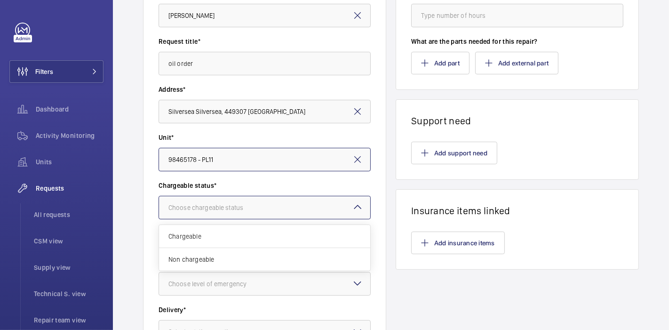
click at [215, 208] on div "Choose chargeable status" at bounding box center [217, 207] width 98 height 9
click at [224, 260] on span "Non chargeable" at bounding box center [264, 258] width 192 height 9
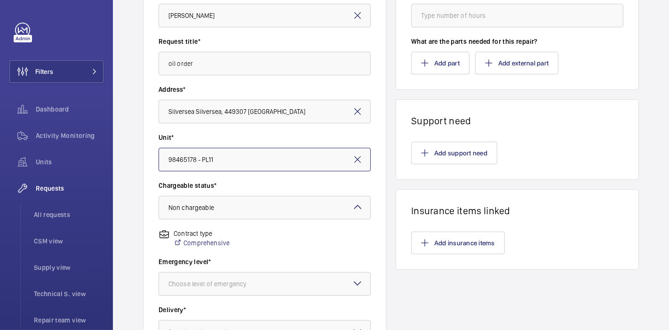
scroll to position [224, 0]
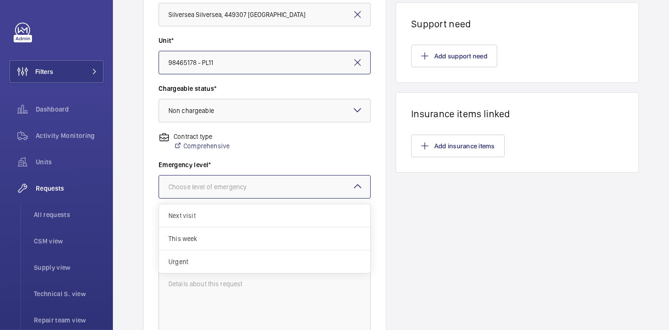
click at [232, 187] on div "Choose level of emergency" at bounding box center [219, 186] width 102 height 9
click at [240, 242] on span "This week" at bounding box center [264, 238] width 192 height 9
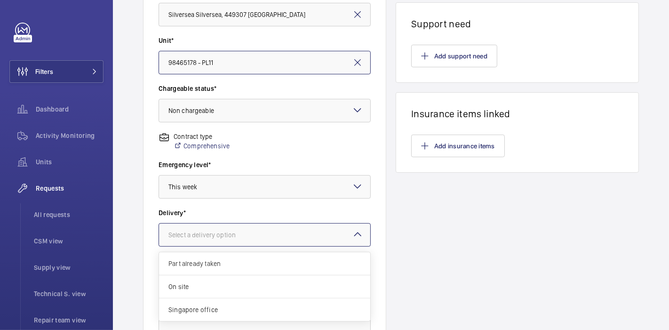
click at [240, 242] on div at bounding box center [264, 234] width 211 height 23
click at [244, 309] on span "Singapore office" at bounding box center [264, 309] width 192 height 9
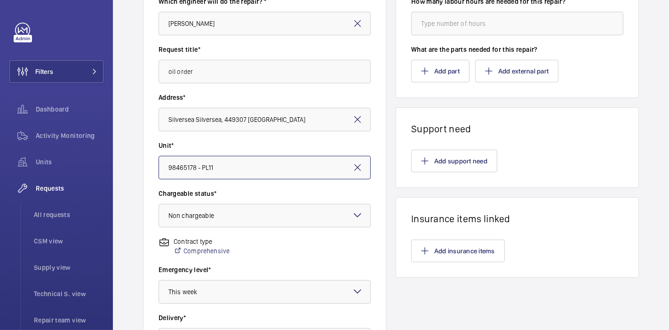
scroll to position [0, 0]
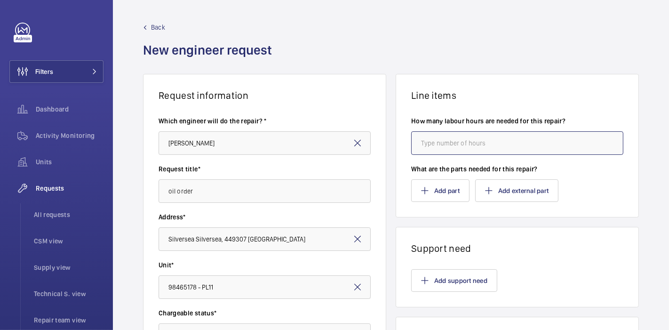
click at [423, 138] on input "number" at bounding box center [517, 143] width 212 height 24
type input "2"
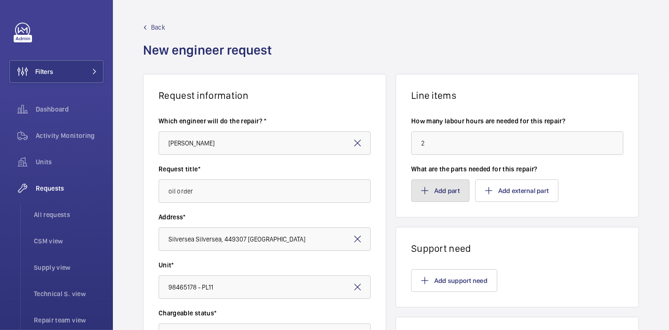
click at [428, 181] on button "Add part" at bounding box center [440, 190] width 58 height 23
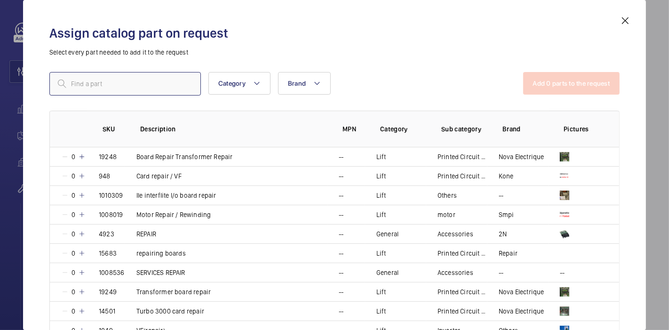
click at [181, 82] on input "text" at bounding box center [124, 84] width 151 height 24
type input "repair"
click at [230, 52] on p "Select every part needed to add it to the request" at bounding box center [334, 51] width 570 height 9
click at [81, 273] on mat-icon at bounding box center [82, 272] width 8 height 8
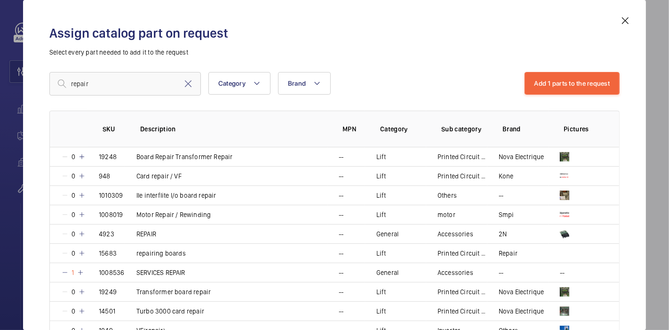
click at [372, 95] on div "repair Category Brand More filters Reset all filters Add 1 parts to the request…" at bounding box center [334, 189] width 570 height 235
click at [527, 79] on button "Add 1 parts to the request" at bounding box center [571, 83] width 95 height 23
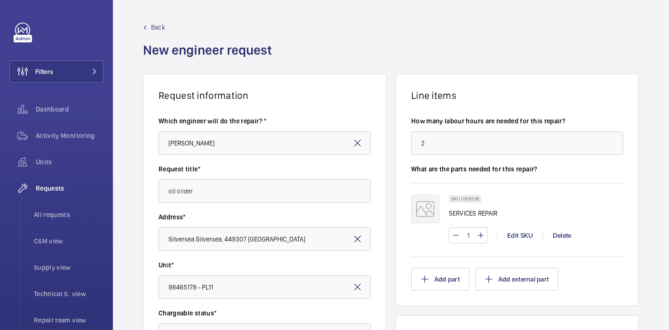
click at [383, 140] on div "Request information Which engineer will do the repair? * Teck Fah Chong Request…" at bounding box center [391, 331] width 556 height 515
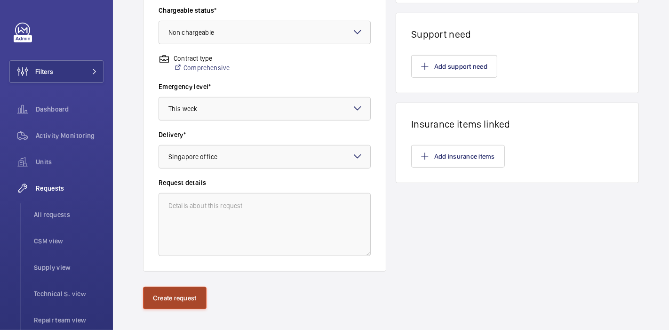
click at [173, 303] on button "Create request" at bounding box center [174, 297] width 63 height 23
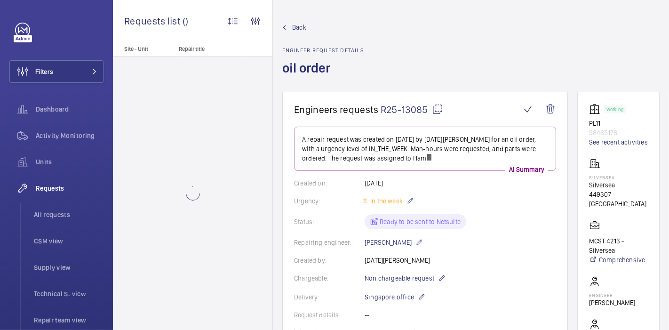
click at [437, 106] on mat-icon at bounding box center [437, 108] width 11 height 11
